Goal: Transaction & Acquisition: Purchase product/service

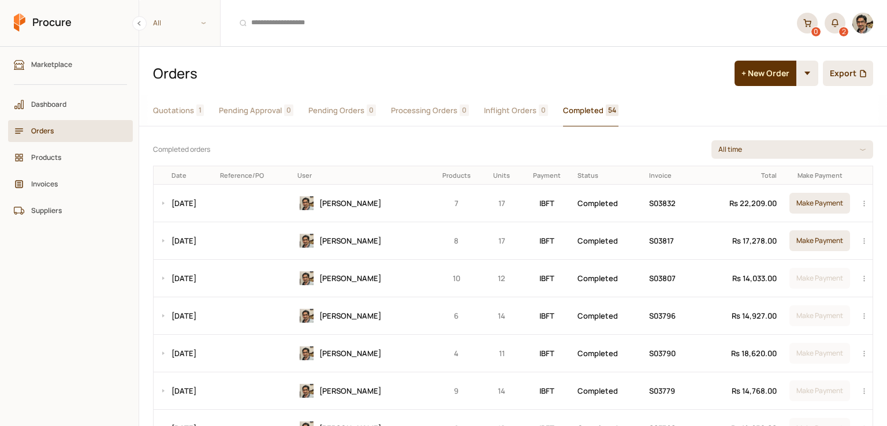
click at [168, 115] on span "Quotations" at bounding box center [173, 111] width 41 height 12
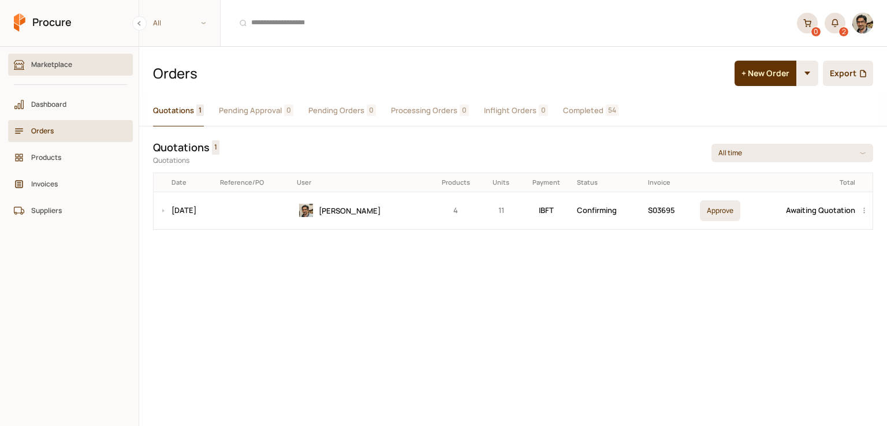
click at [59, 63] on span "Marketplace" at bounding box center [74, 64] width 87 height 11
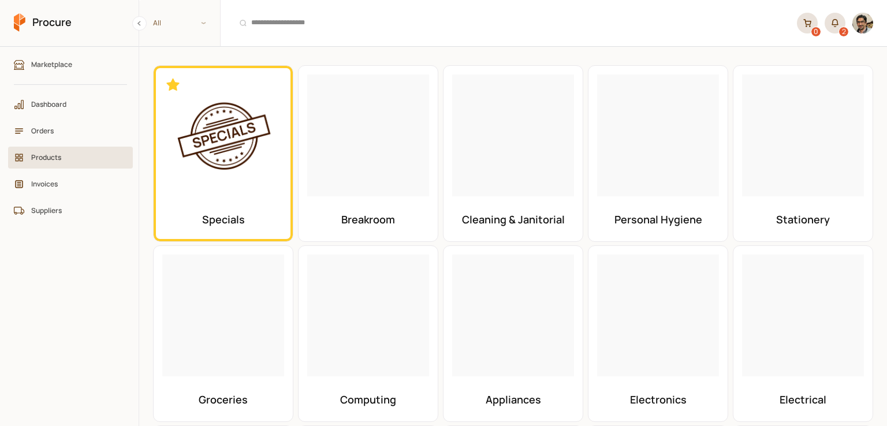
click at [46, 154] on span "Products" at bounding box center [74, 157] width 87 height 11
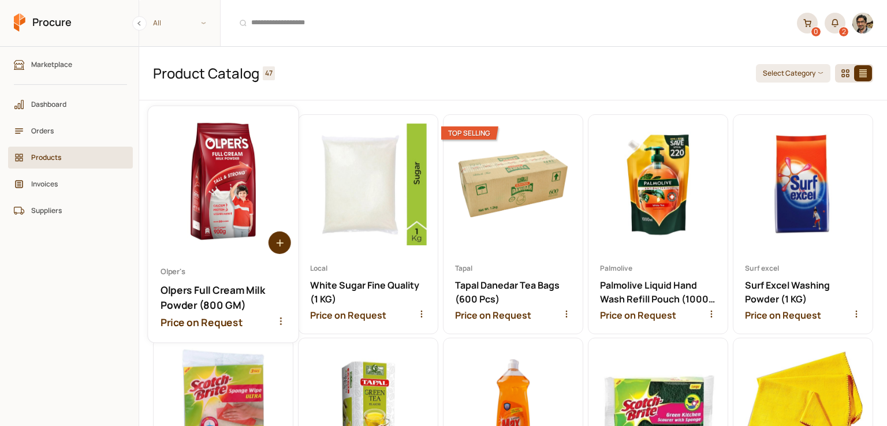
click at [280, 242] on icon at bounding box center [280, 243] width 0 height 7
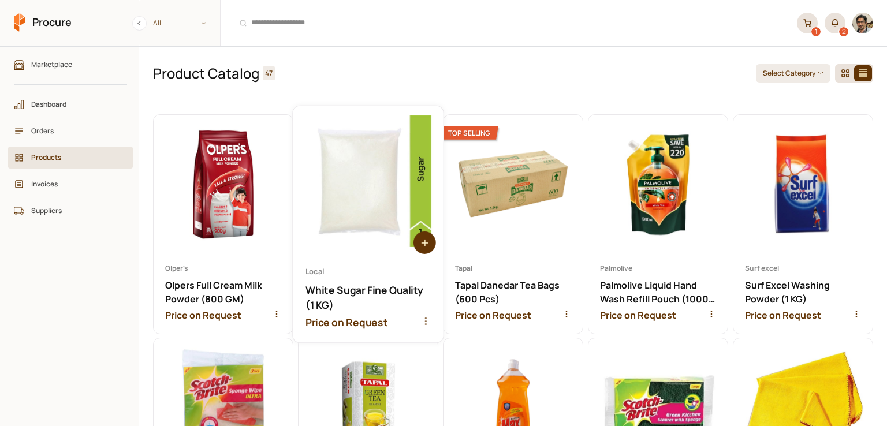
click at [416, 244] on circle at bounding box center [424, 243] width 23 height 23
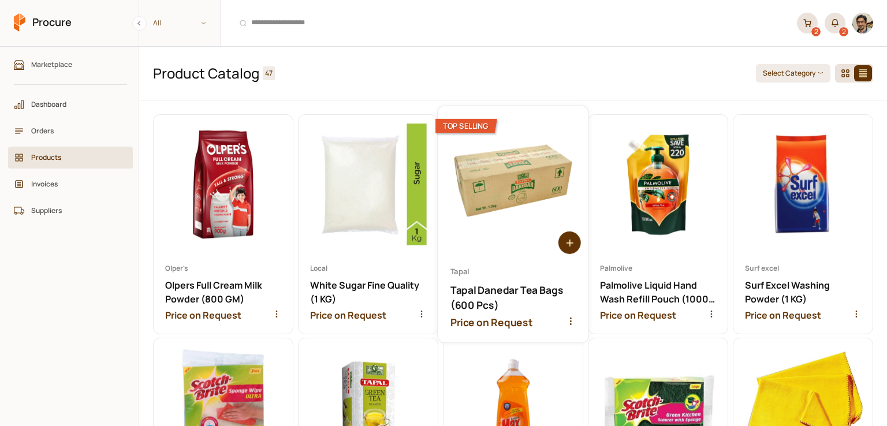
click at [566, 243] on icon at bounding box center [569, 243] width 7 height 0
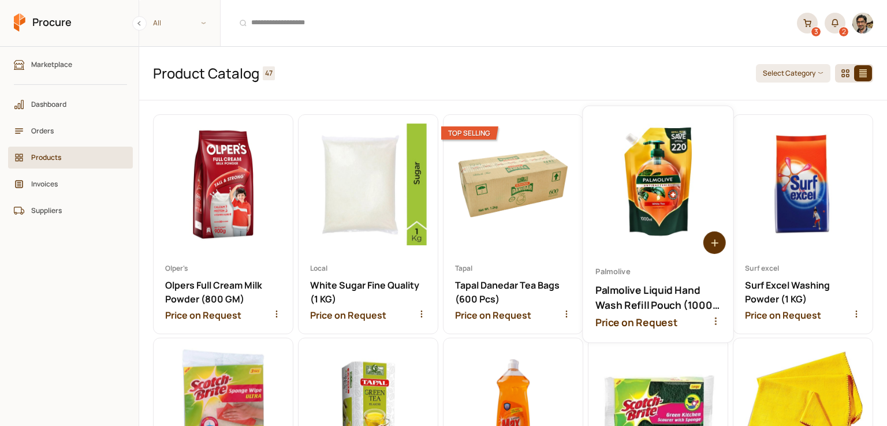
click at [709, 235] on circle at bounding box center [714, 243] width 23 height 23
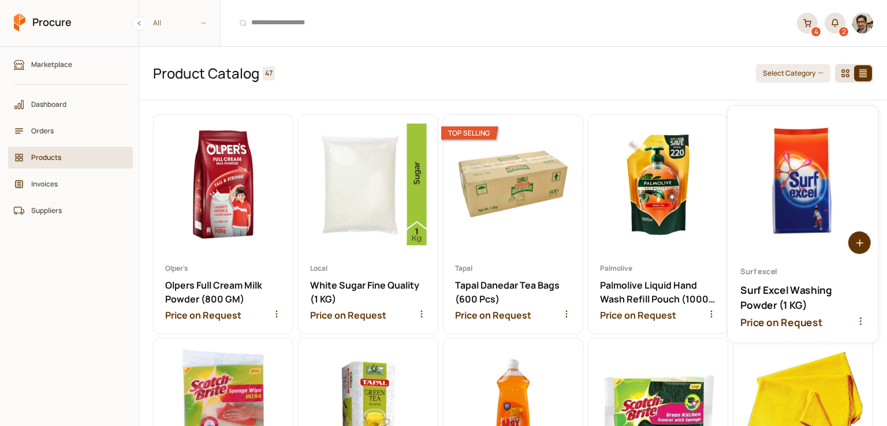
click at [852, 243] on circle at bounding box center [859, 243] width 23 height 23
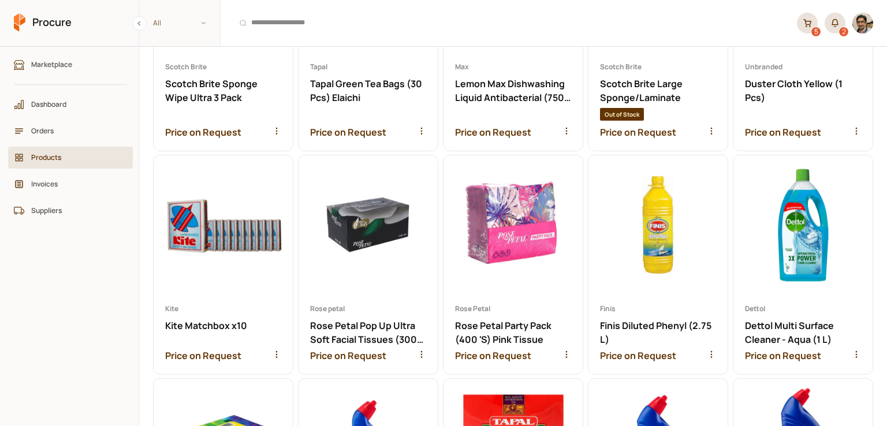
scroll to position [439, 0]
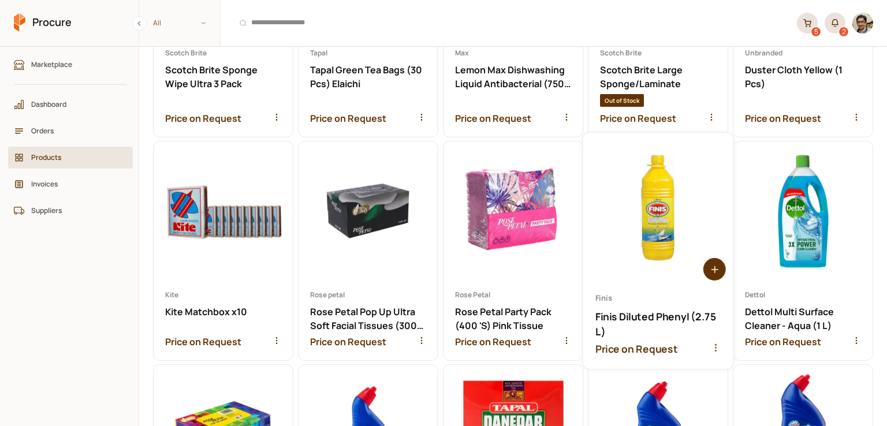
click at [707, 268] on circle at bounding box center [714, 269] width 23 height 23
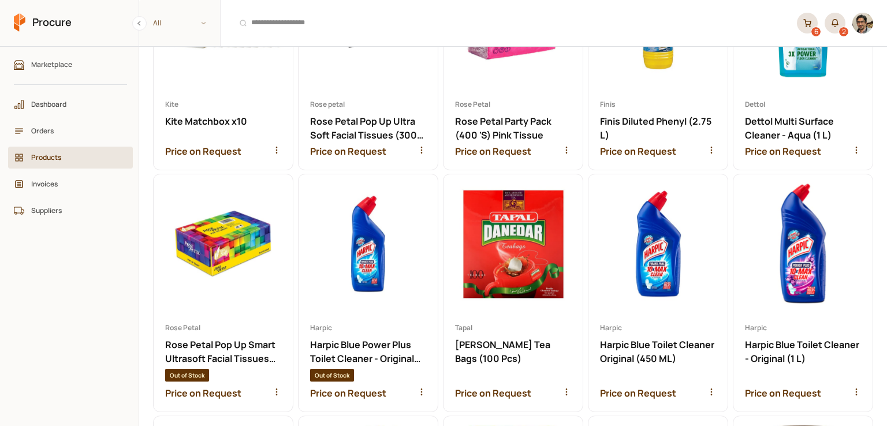
scroll to position [647, 0]
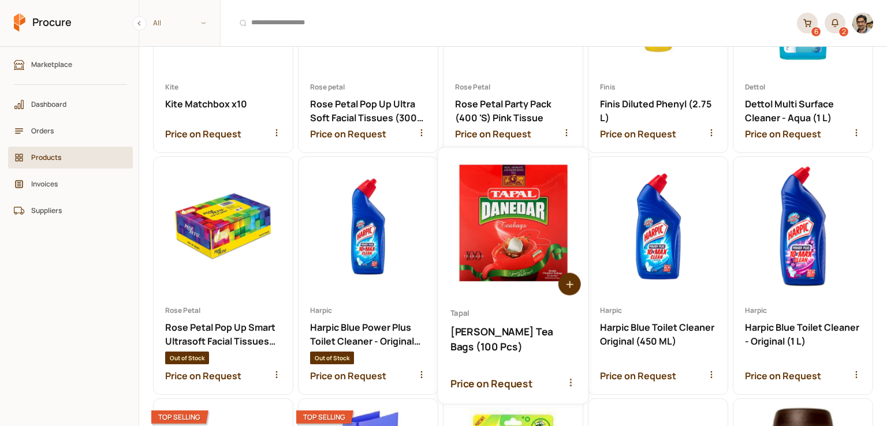
click at [570, 281] on icon at bounding box center [570, 284] width 0 height 7
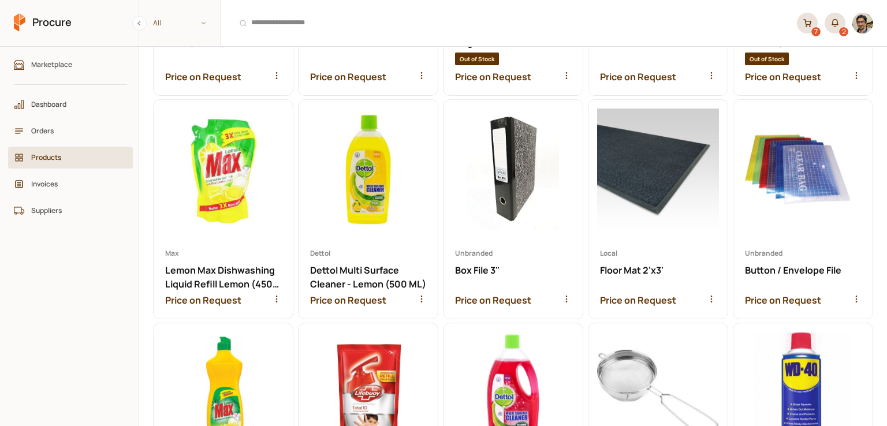
scroll to position [1193, 0]
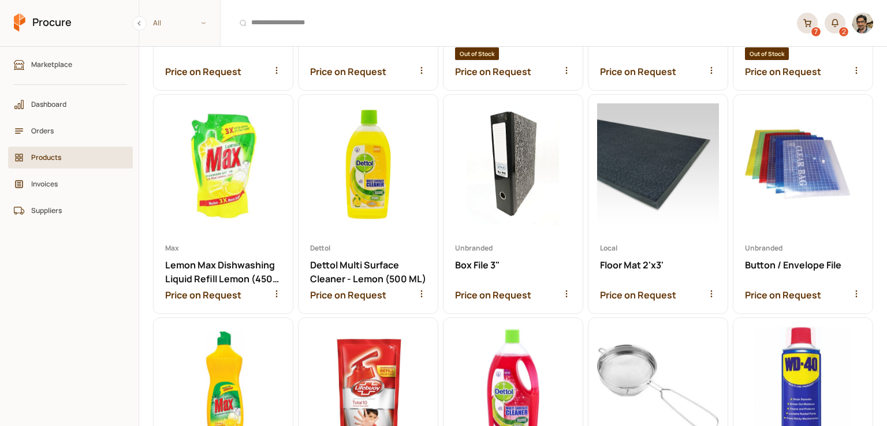
click at [815, 31] on div "7" at bounding box center [815, 31] width 9 height 9
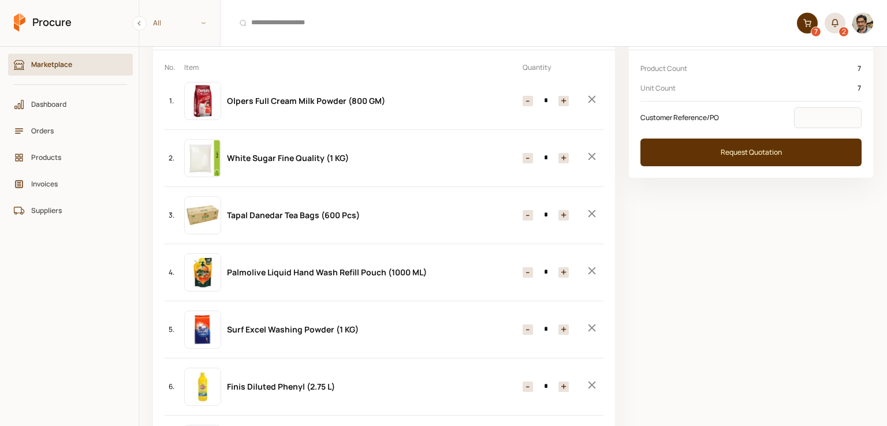
scroll to position [49, 0]
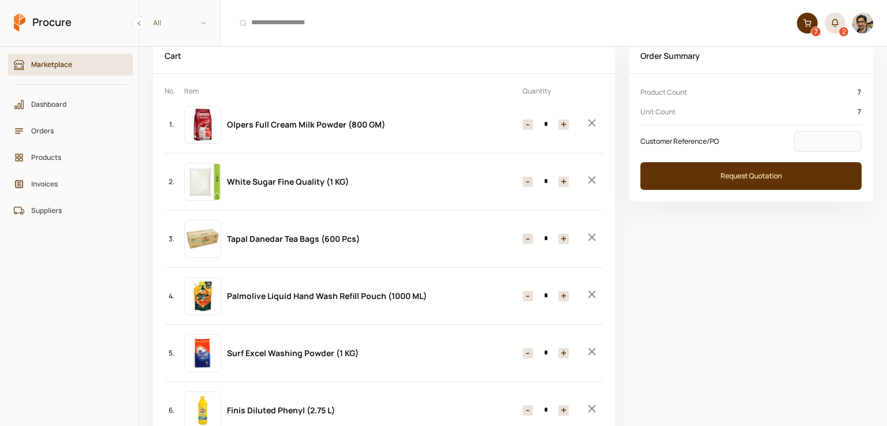
click at [563, 130] on button "+" at bounding box center [563, 125] width 10 height 10
type input "*"
click at [567, 180] on button "+" at bounding box center [563, 182] width 10 height 10
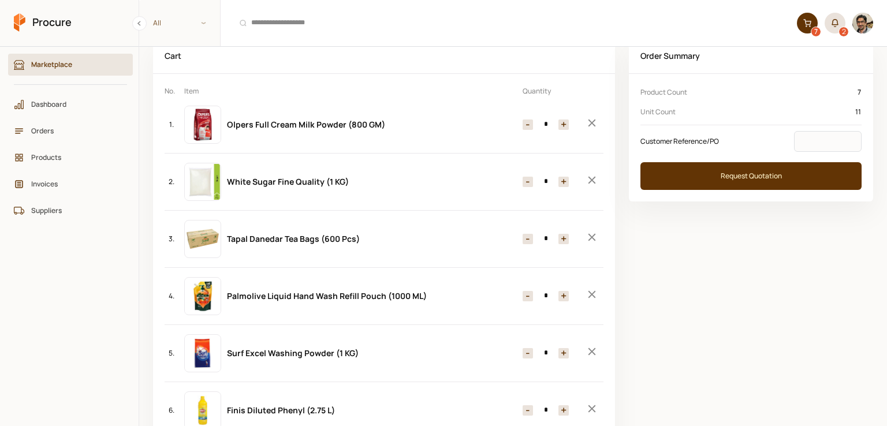
click at [567, 180] on button "+" at bounding box center [563, 182] width 10 height 10
click at [525, 185] on button "-" at bounding box center [528, 182] width 10 height 10
type input "*"
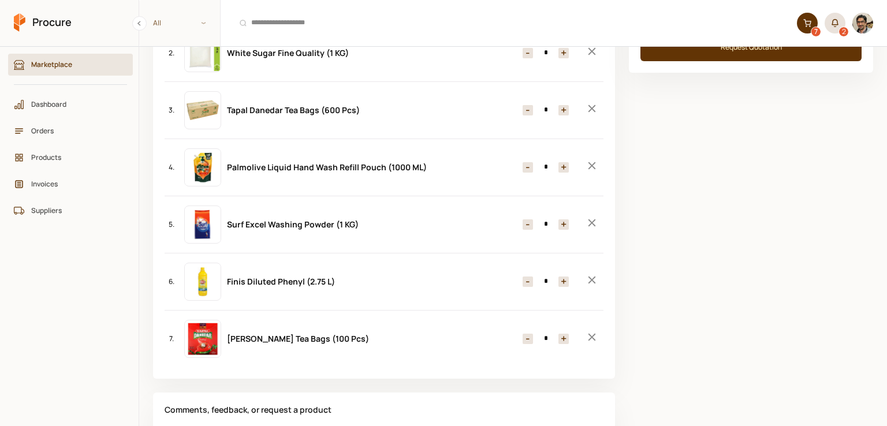
scroll to position [196, 0]
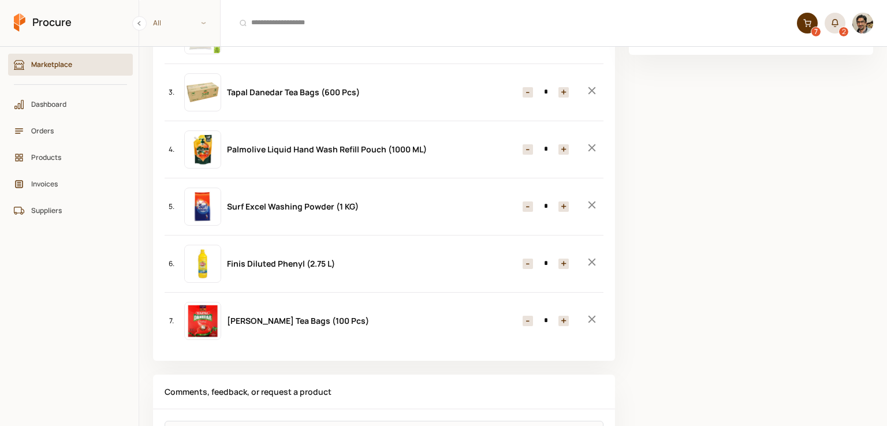
click at [39, 67] on span "Marketplace" at bounding box center [74, 64] width 87 height 11
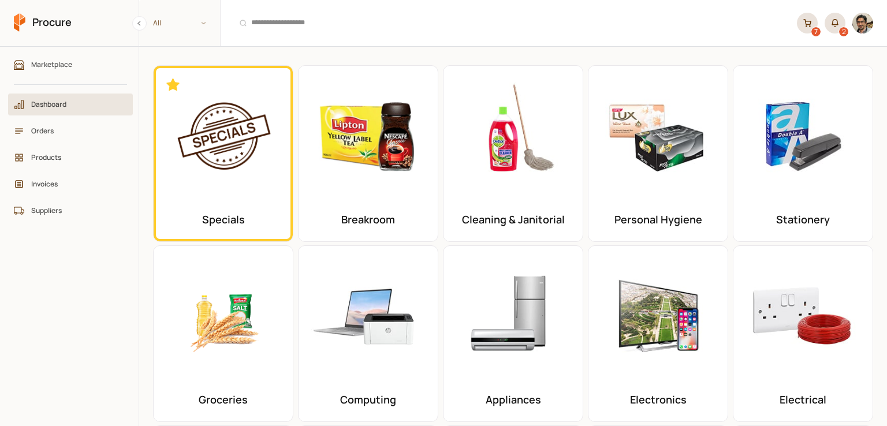
click at [48, 100] on span "Dashboard" at bounding box center [74, 104] width 87 height 11
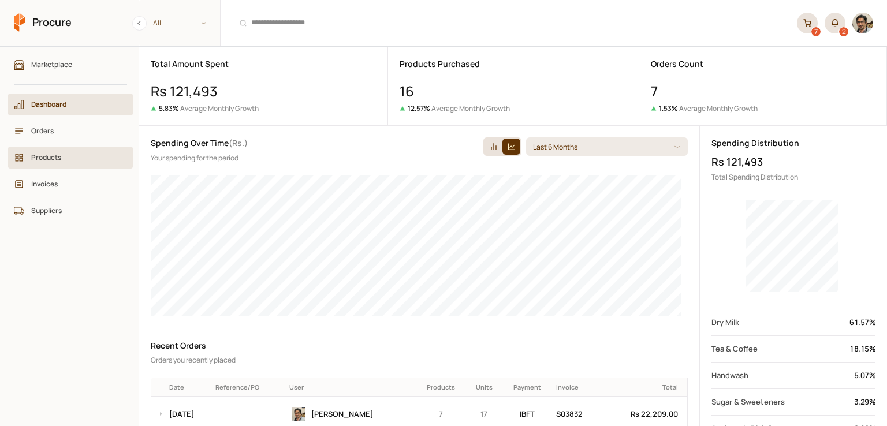
click at [55, 162] on span "Products" at bounding box center [74, 157] width 87 height 11
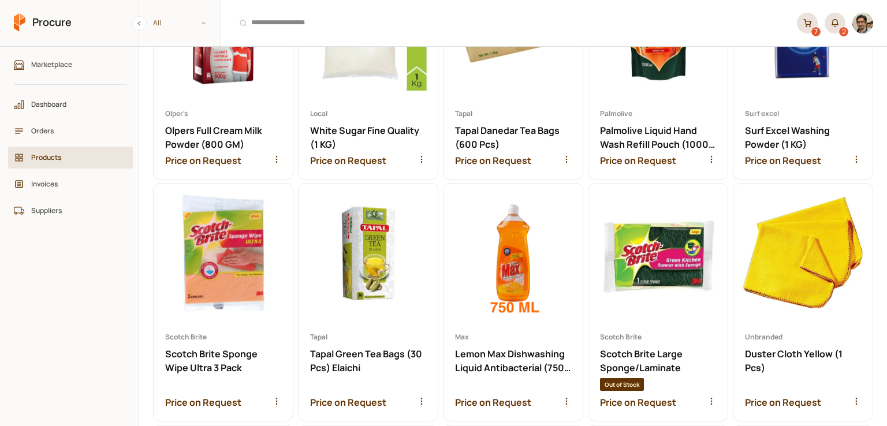
scroll to position [162, 0]
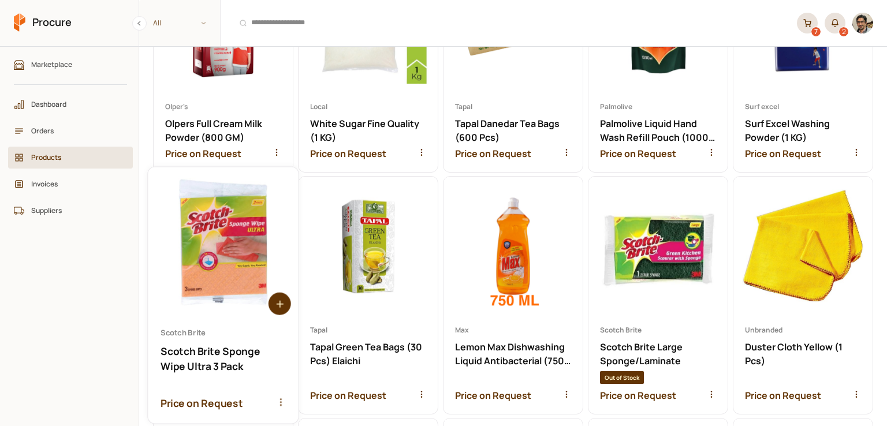
click at [277, 303] on circle at bounding box center [279, 303] width 23 height 23
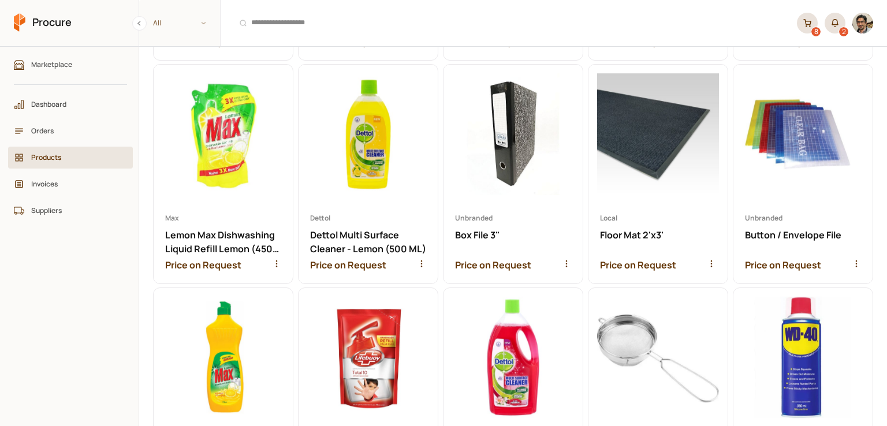
scroll to position [1246, 0]
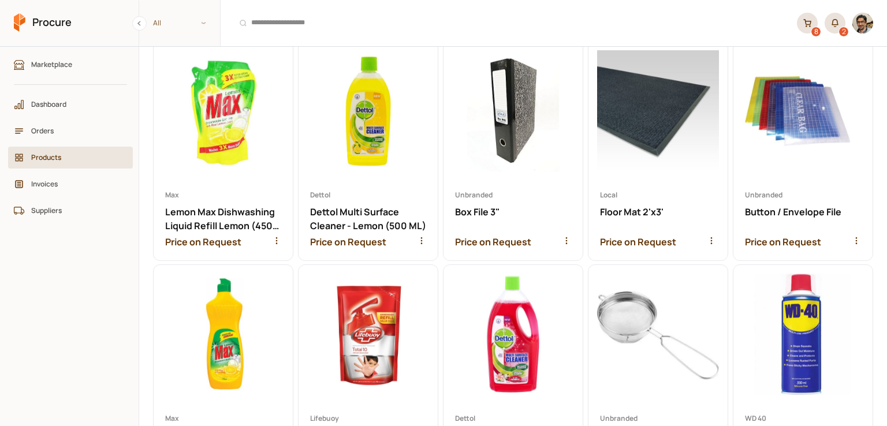
click at [806, 27] on icon at bounding box center [806, 26] width 1 height 1
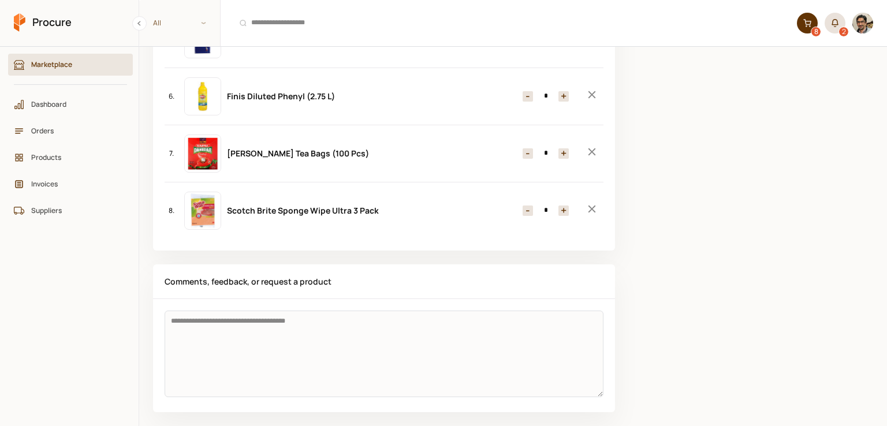
scroll to position [360, 0]
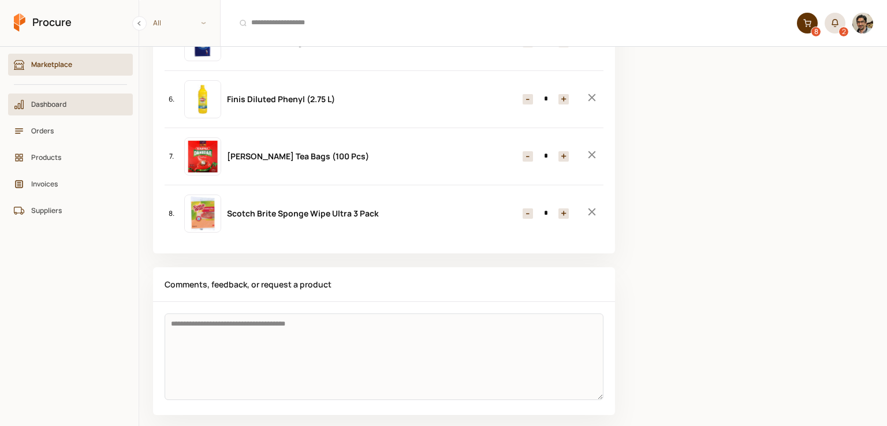
click at [39, 113] on link "Dashboard" at bounding box center [70, 105] width 125 height 22
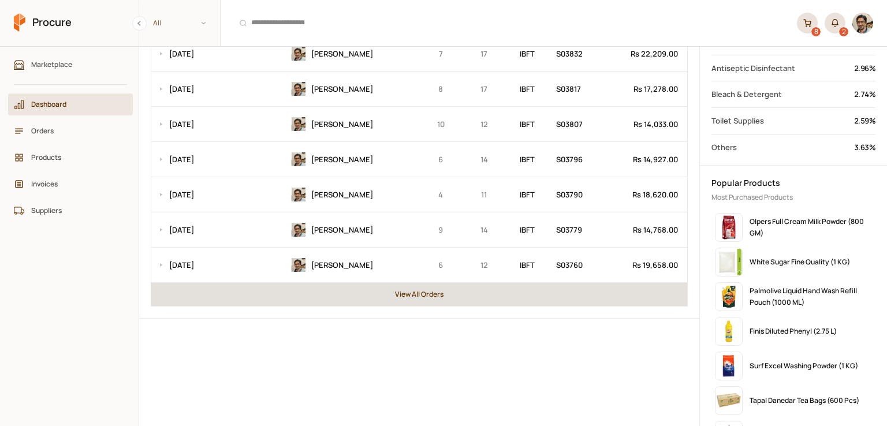
scroll to position [501, 0]
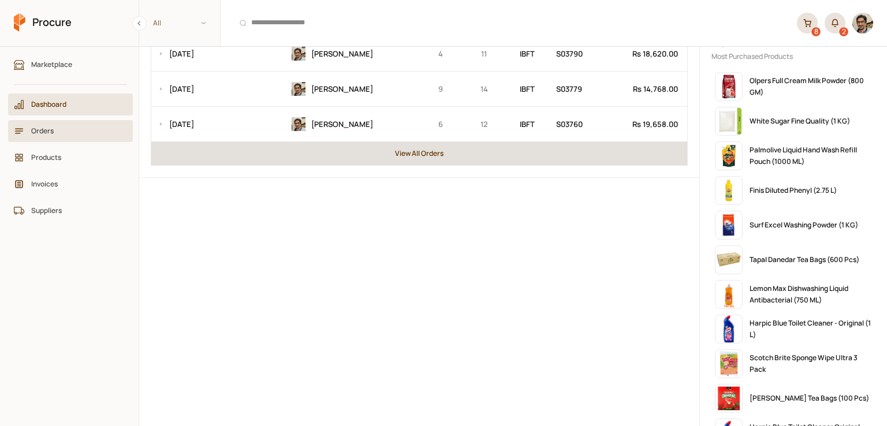
click at [43, 131] on span "Orders" at bounding box center [74, 130] width 87 height 11
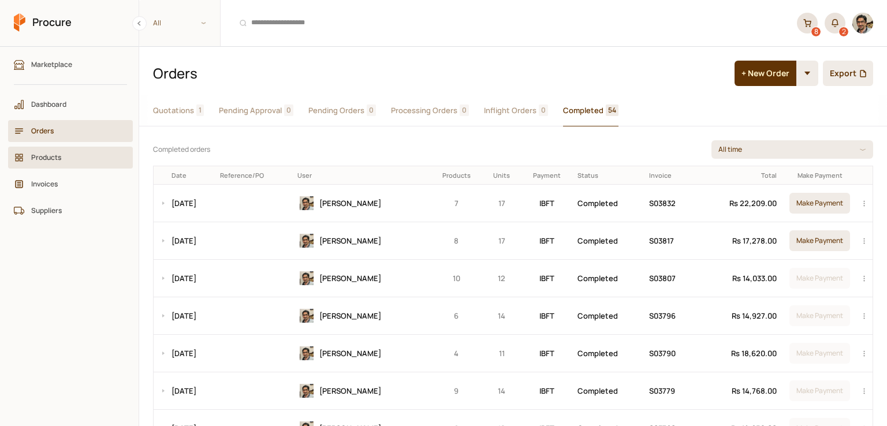
click at [51, 154] on span "Products" at bounding box center [74, 157] width 87 height 11
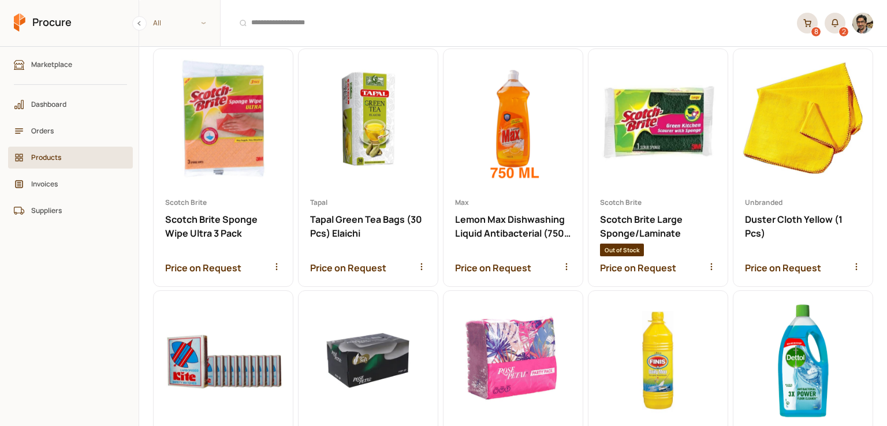
scroll to position [300, 0]
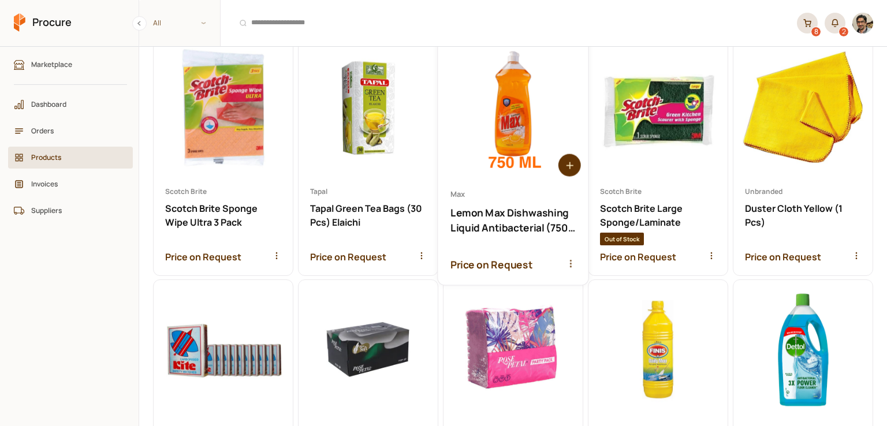
click at [564, 167] on circle at bounding box center [569, 165] width 23 height 23
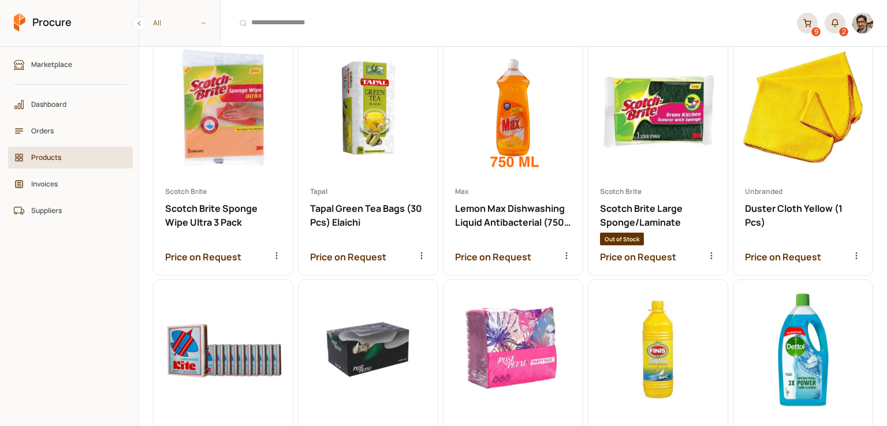
click at [814, 24] on link "9" at bounding box center [807, 23] width 21 height 21
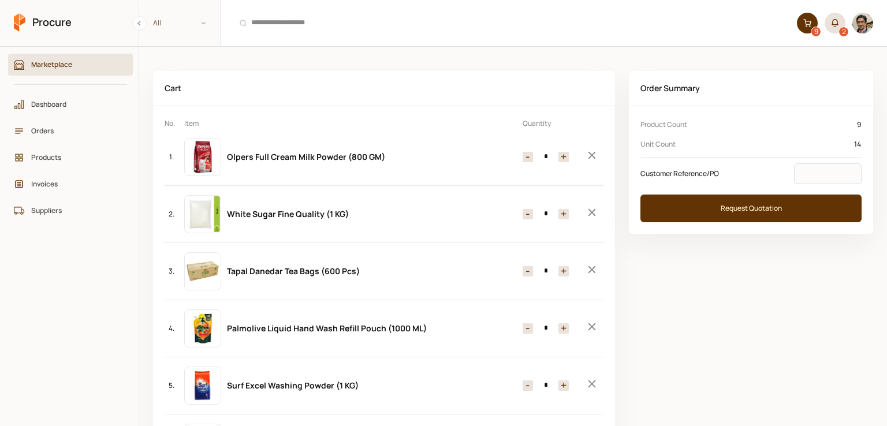
scroll to position [9, 0]
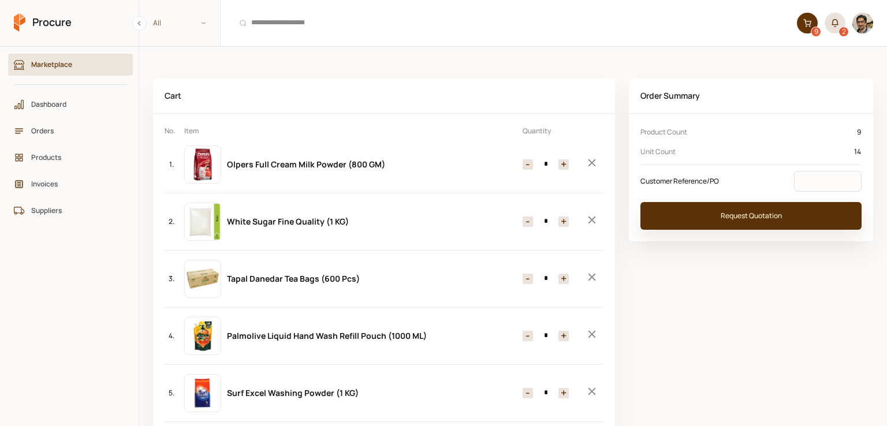
click at [764, 221] on button "Request Quotation" at bounding box center [750, 216] width 221 height 28
